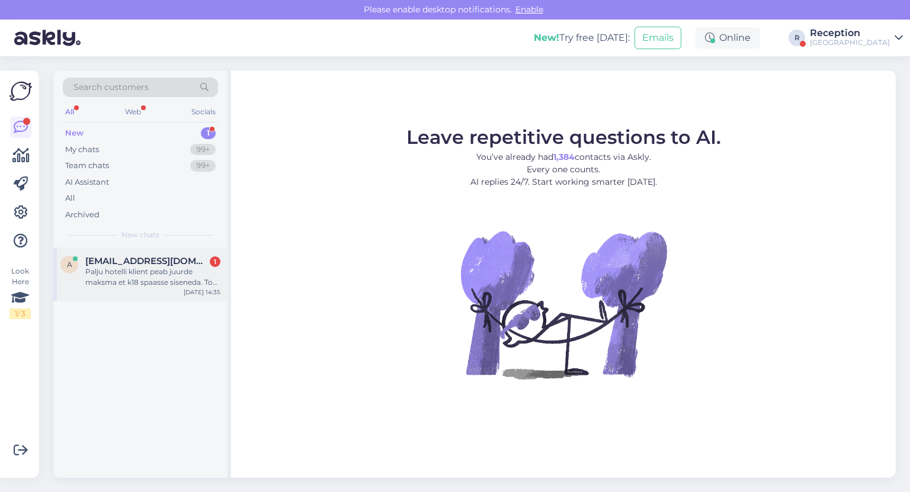
click at [186, 278] on div "Palju hotelli klient peab juurde maksma et k18 spaasse siseneda. Toa hinna siss…" at bounding box center [152, 276] width 135 height 21
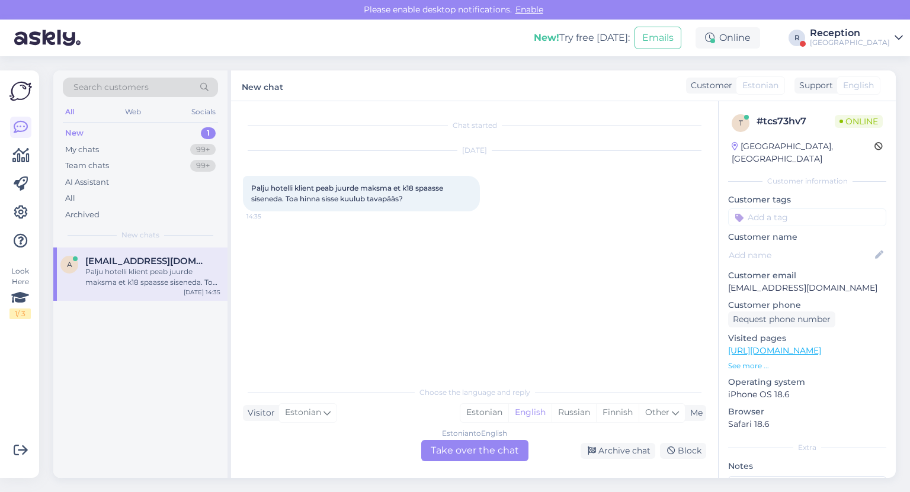
click at [453, 450] on div "Estonian to English Take over the chat" at bounding box center [474, 450] width 107 height 21
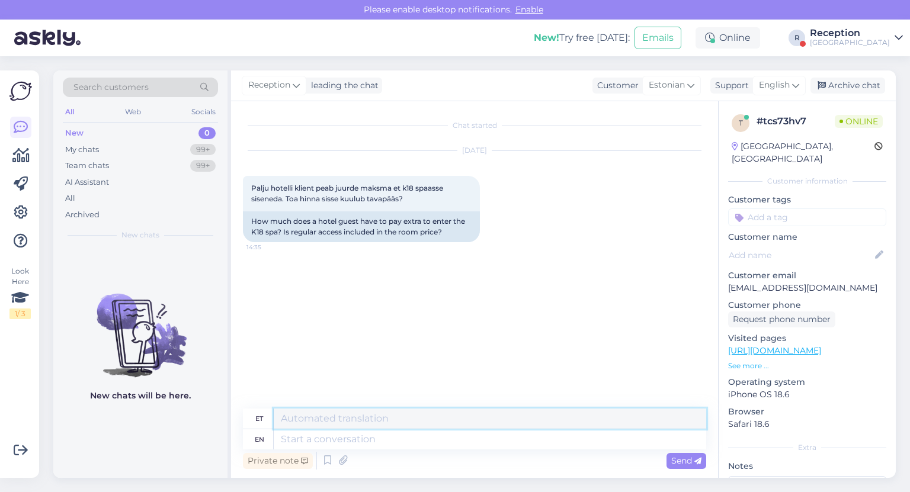
click at [305, 423] on textarea at bounding box center [490, 419] width 432 height 20
type textarea "T"
click at [309, 444] on textarea at bounding box center [490, 439] width 432 height 20
type textarea "Tere."
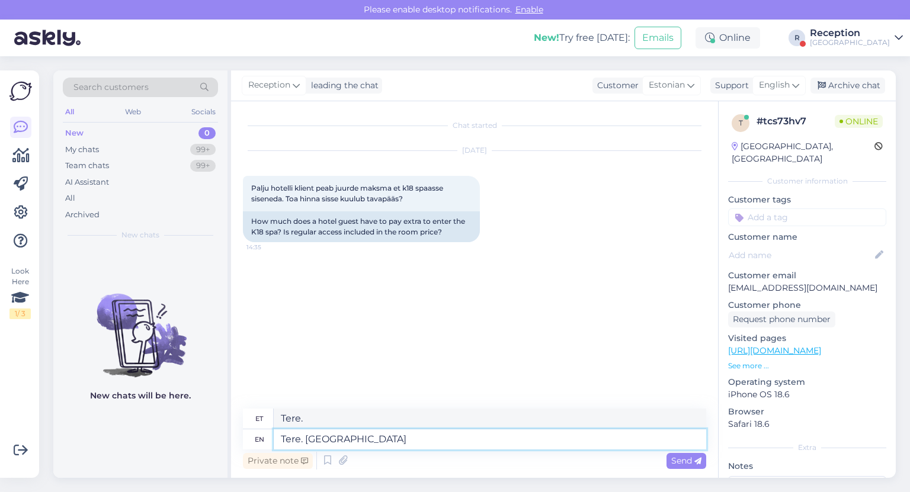
type textarea "Tere. [GEOGRAPHIC_DATA]"
type textarea "Tere. Saun"
type textarea "Tere. Sauna-Oaas"
type textarea "Tere. Sauna-Oaas maksab"
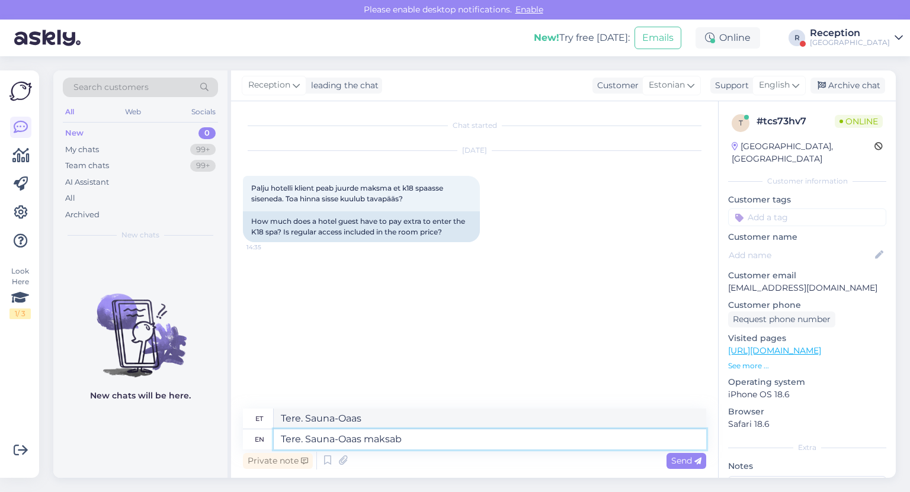
type textarea "Tere. Sauna-Oaas maksab"
type textarea "Tere. Sauna-Oaas maksab 20"
type textarea "Tere. Sauna-Oaas maksab 20 eurot"
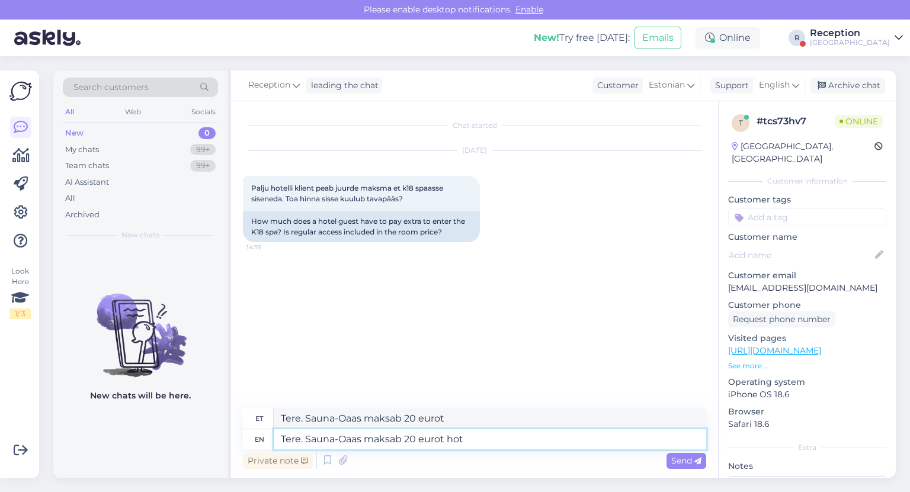
type textarea "Tere. Sauna-Oaas maksab 20 eurot hote"
type textarea "Tere. Sauna-Oaas maksab 20 eurot kuumalt"
type textarea "Tere. Sauna-Oaas maksab 20 eurot hotelliklientidele"
type textarea "Tere. Sauna-Oaas maksab 20 eurot hotelliklientidele ja"
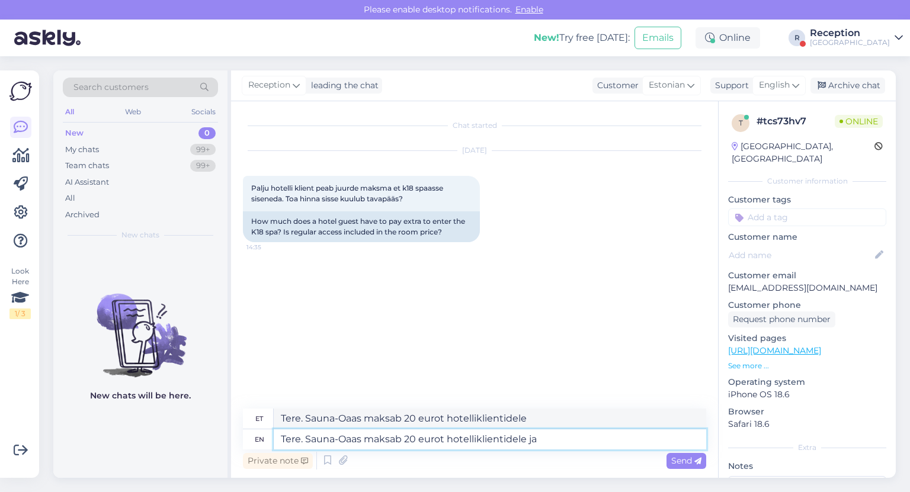
type textarea "Tere. Sauna-Oaas maksab 20 eurot hotelliklientidele ja"
type textarea "Tere. Sauna-Oaas maksab 20 eurot hotelliklientidele ja veekeskus"
type textarea "Tere. Sauna-Oaas maksab 20 eurot hotelliklientidele ja veekeskusele"
type textarea "Tere. Sauna-Oaas maksab 20 eurot hotelliklientidele ja veekeskus on h"
type textarea "Tere. Sauna-Oaas maksab 20 eurot hotelliklientidele ja veekeskus on"
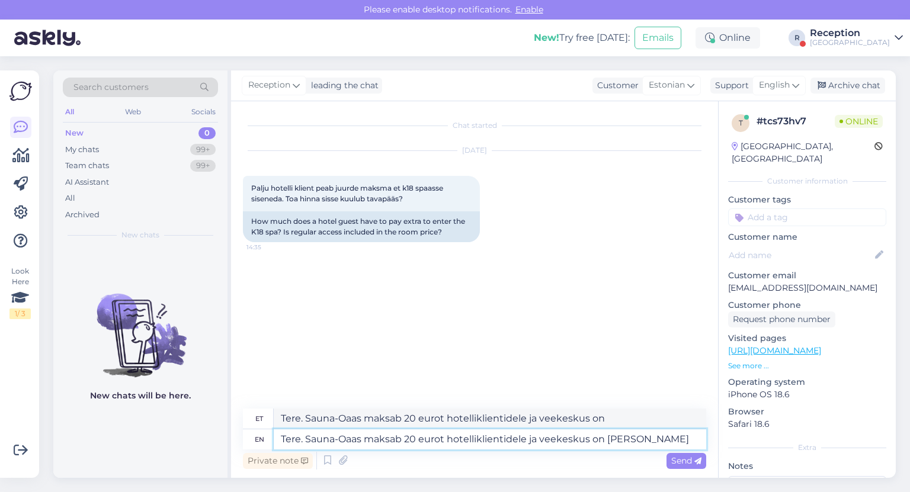
type textarea "Tere. Sauna-Oaas maksab 20 eurot hotelliklientidele ja veekeskus on hinna"
type textarea "Tere. Sauna-Oaas maksab 20 eurot hotelliklientidele ja veekeskus on hinna sees."
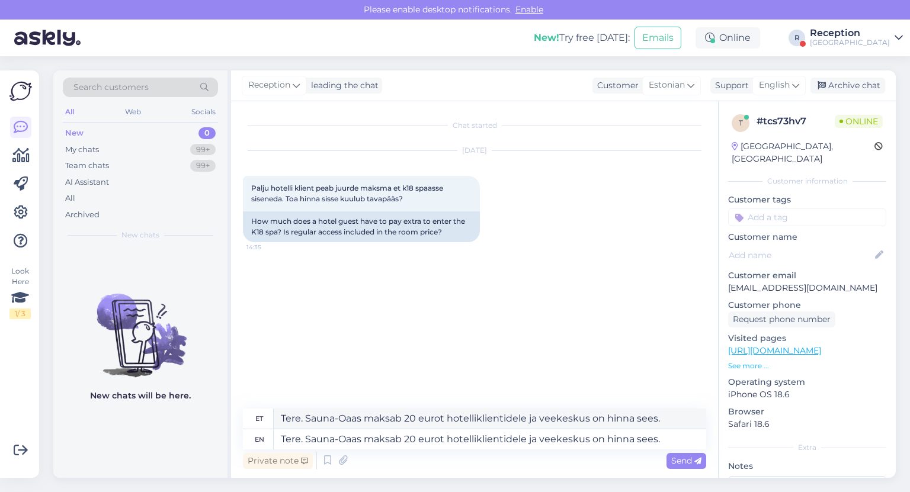
click at [674, 460] on span "Send" at bounding box center [686, 460] width 30 height 11
